Goal: Book appointment/travel/reservation

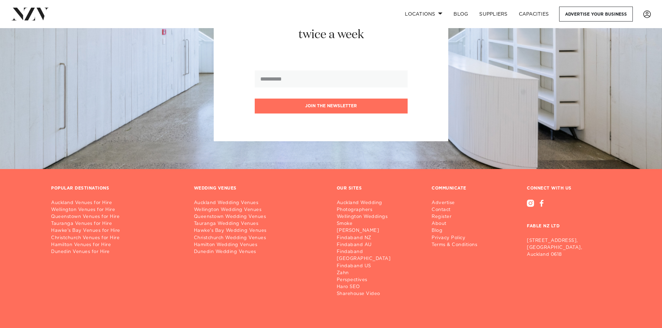
scroll to position [5258, 0]
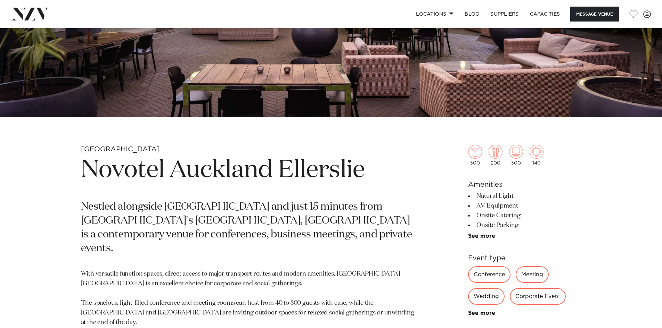
scroll to position [243, 0]
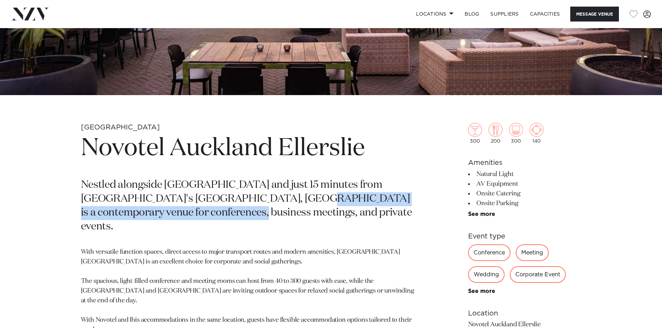
drag, startPoint x: 190, startPoint y: 210, endPoint x: 273, endPoint y: 204, distance: 82.9
click at [273, 204] on p "Nestled alongside [GEOGRAPHIC_DATA] and just 15 minutes from [GEOGRAPHIC_DATA]'…" at bounding box center [250, 207] width 338 height 56
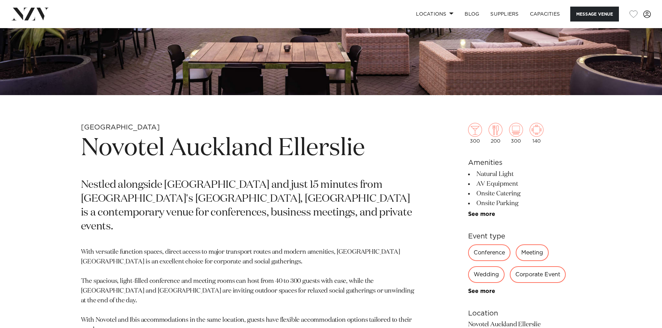
click at [158, 248] on p "With versatile function spaces, direct access to major transport routes and mod…" at bounding box center [250, 325] width 338 height 155
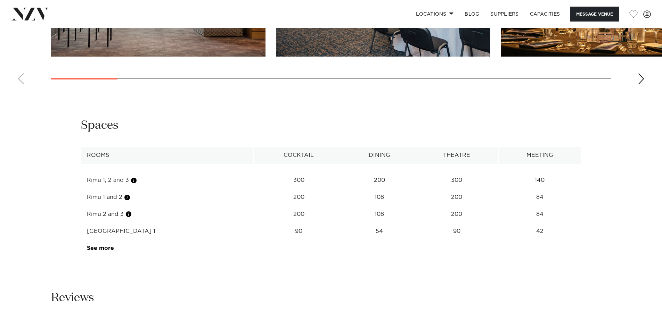
scroll to position [973, 0]
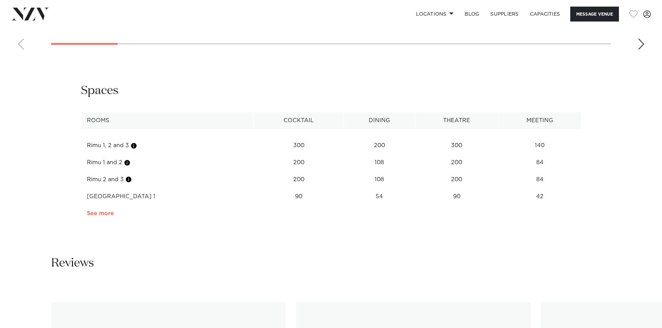
click at [102, 214] on link "See more" at bounding box center [114, 214] width 54 height 6
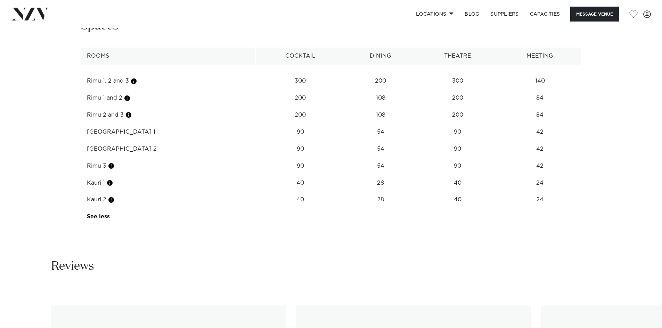
scroll to position [1112, 0]
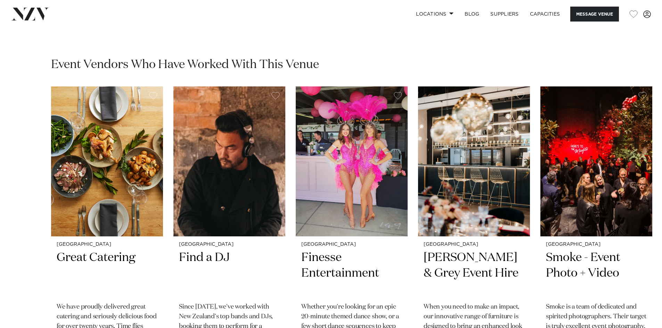
scroll to position [1077, 0]
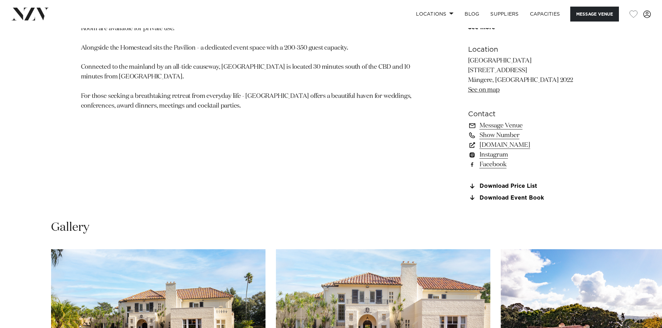
scroll to position [278, 0]
